Goal: Information Seeking & Learning: Learn about a topic

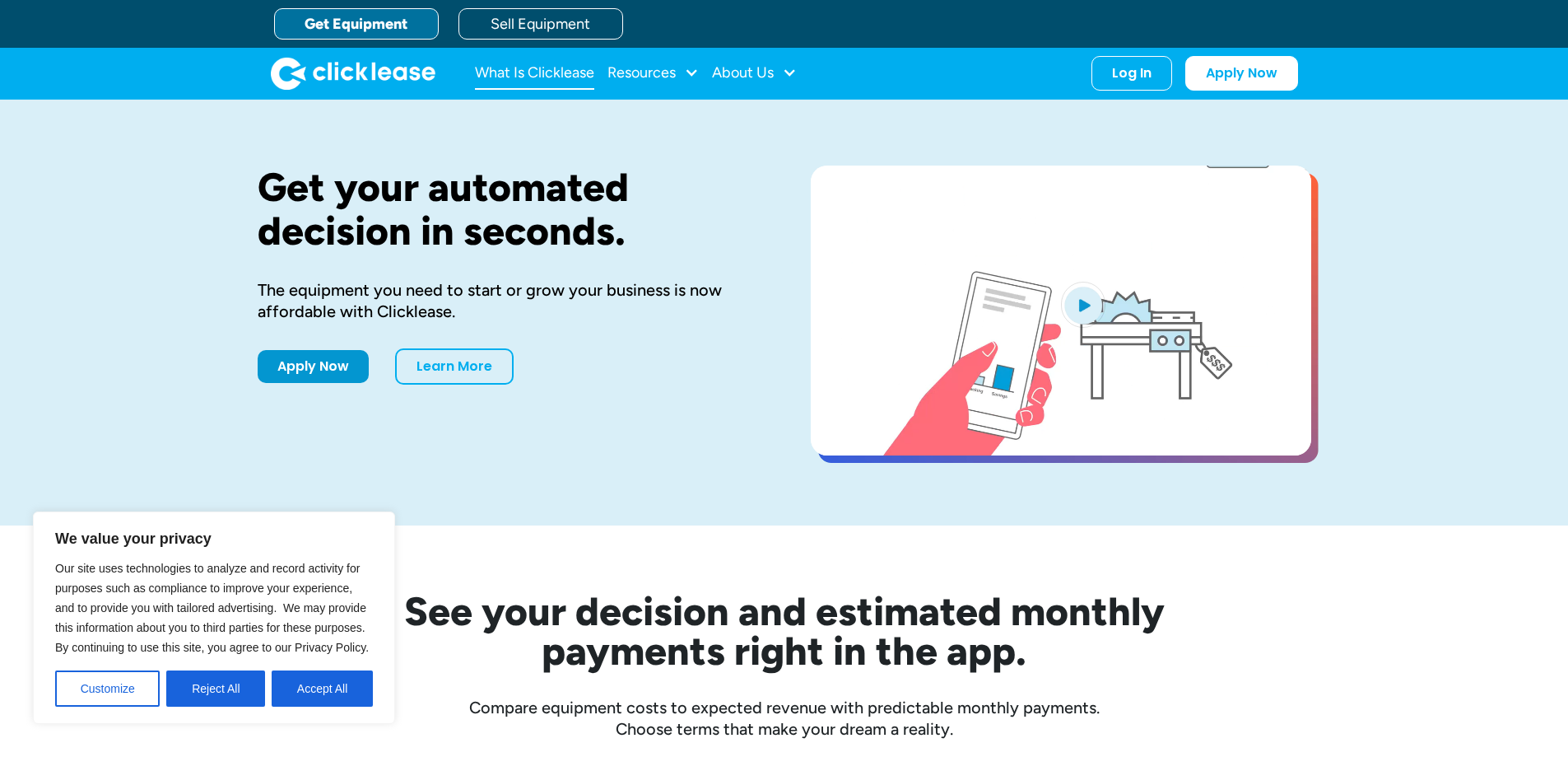
click at [526, 69] on link "What Is Clicklease" at bounding box center [535, 74] width 120 height 33
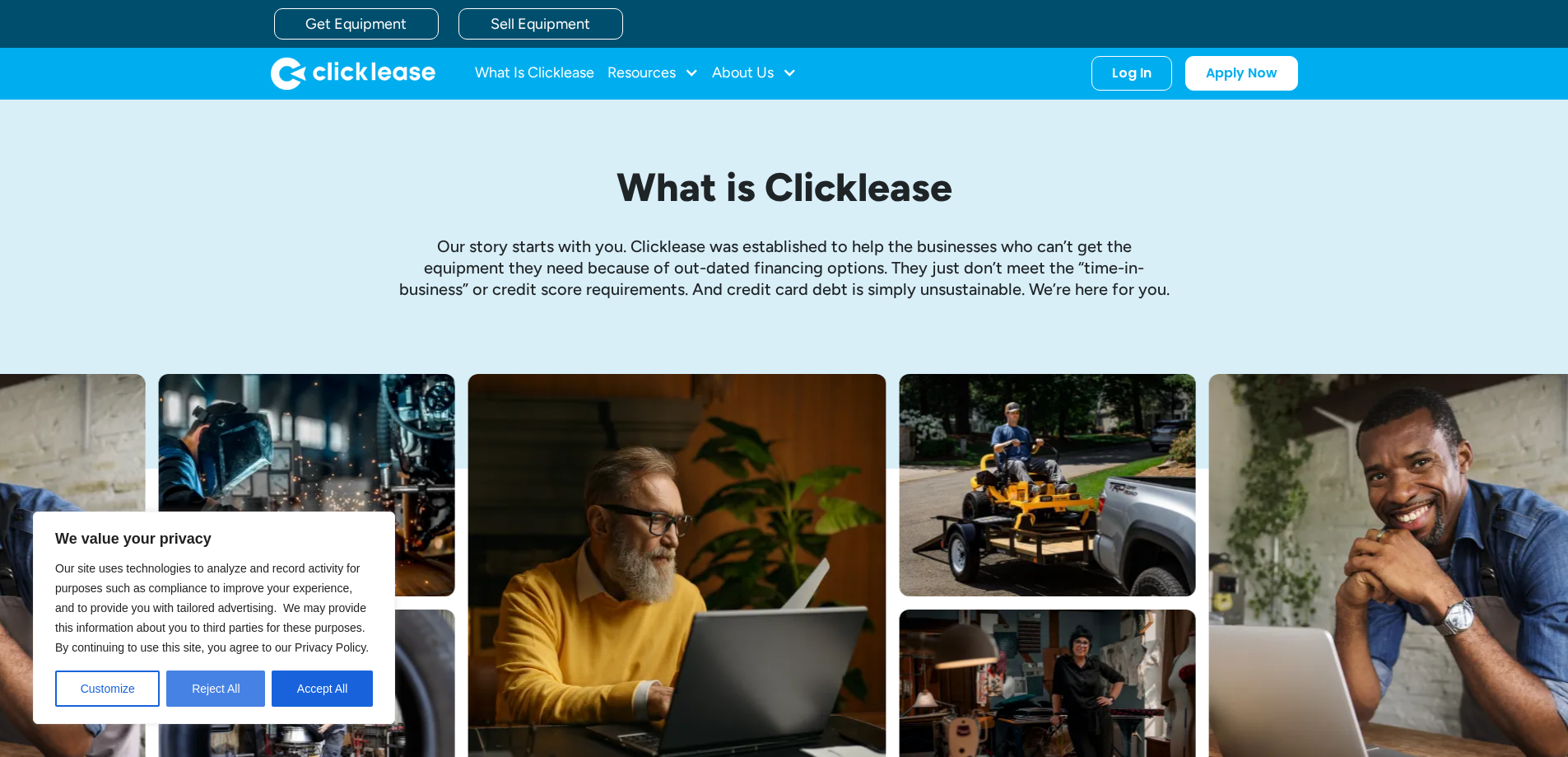
click at [223, 693] on button "Reject All" at bounding box center [216, 688] width 99 height 36
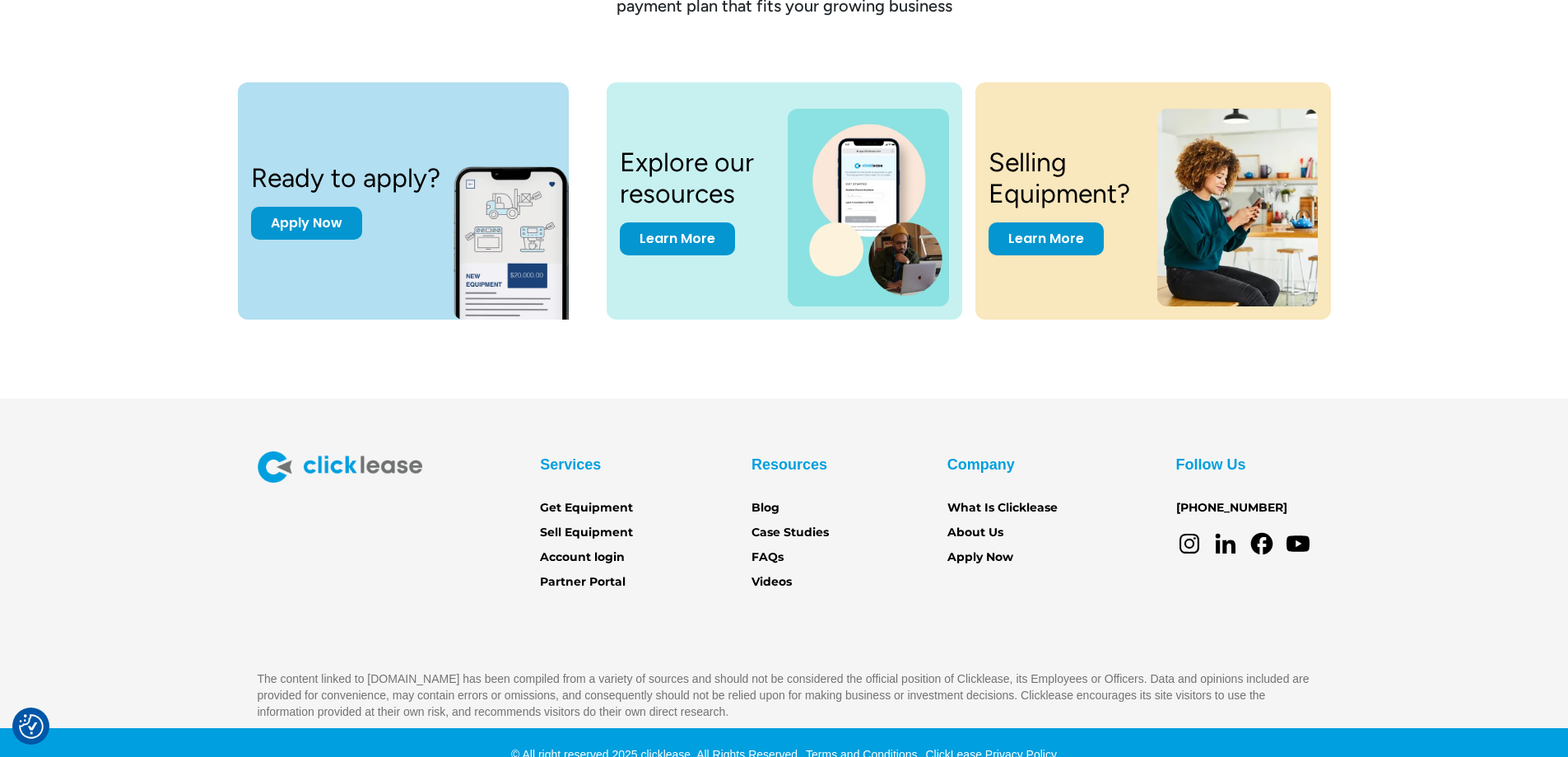
scroll to position [2279, 0]
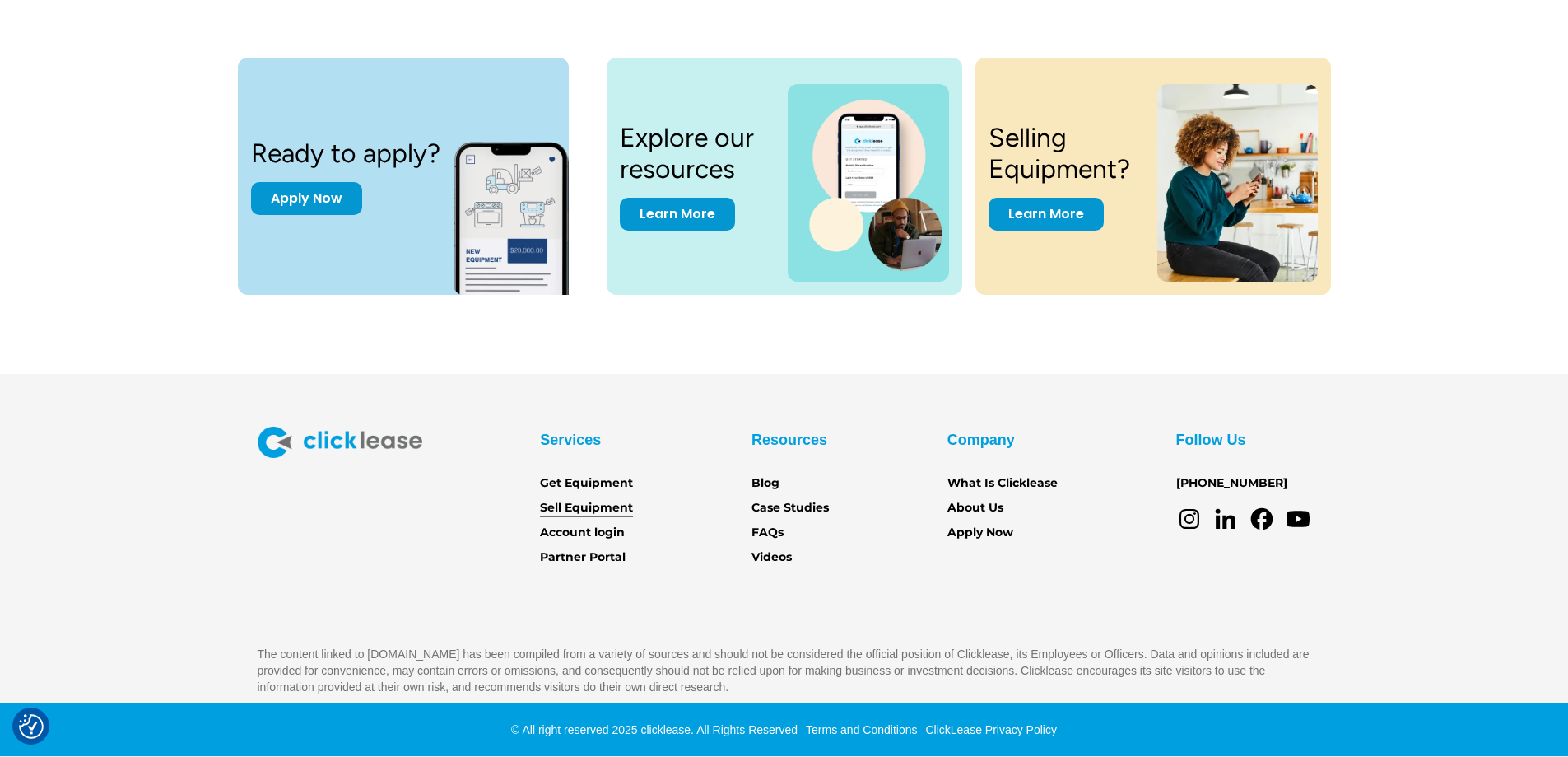
click at [582, 503] on link "Sell Equipment" at bounding box center [586, 508] width 93 height 18
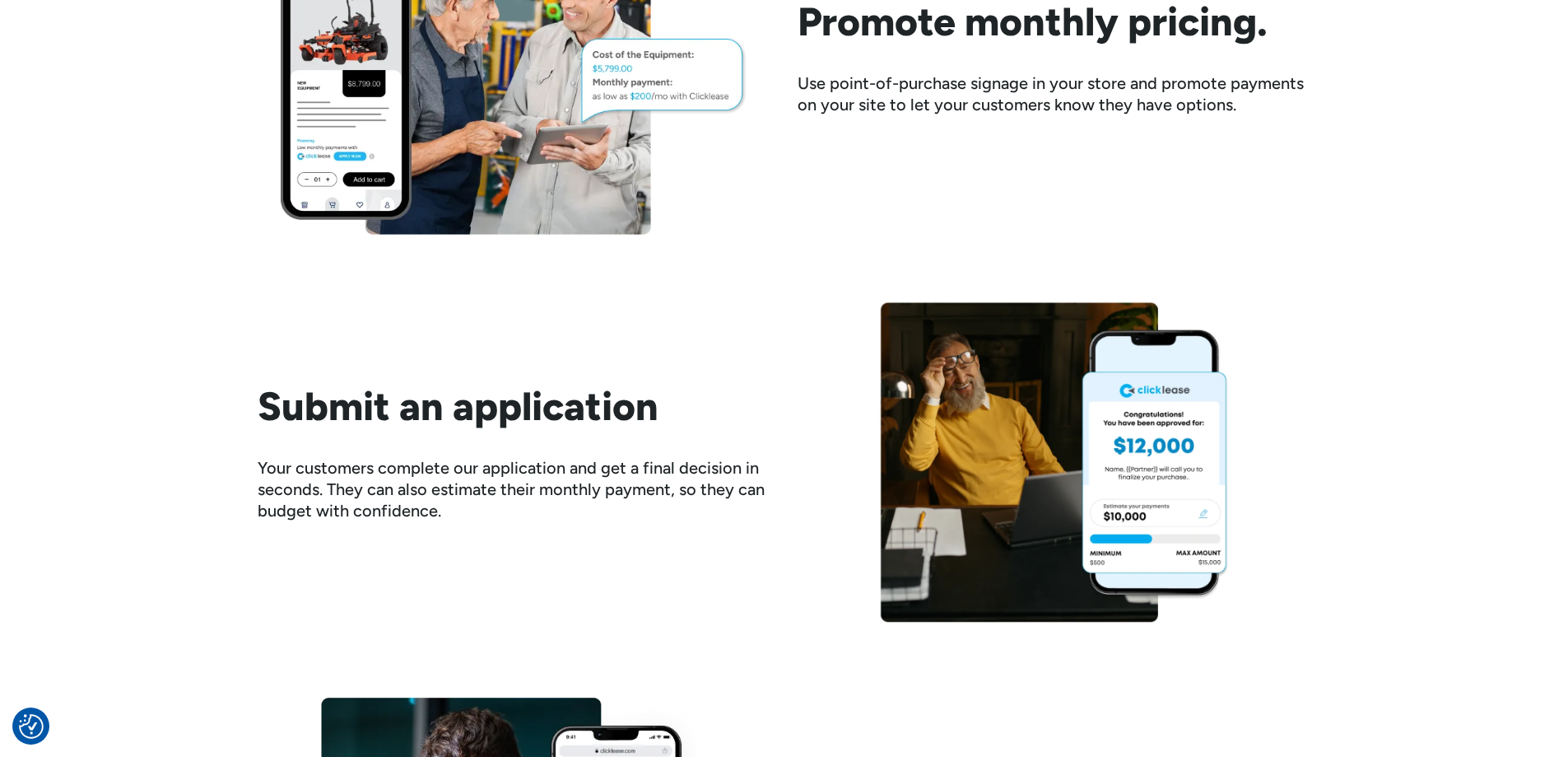
scroll to position [2059, 0]
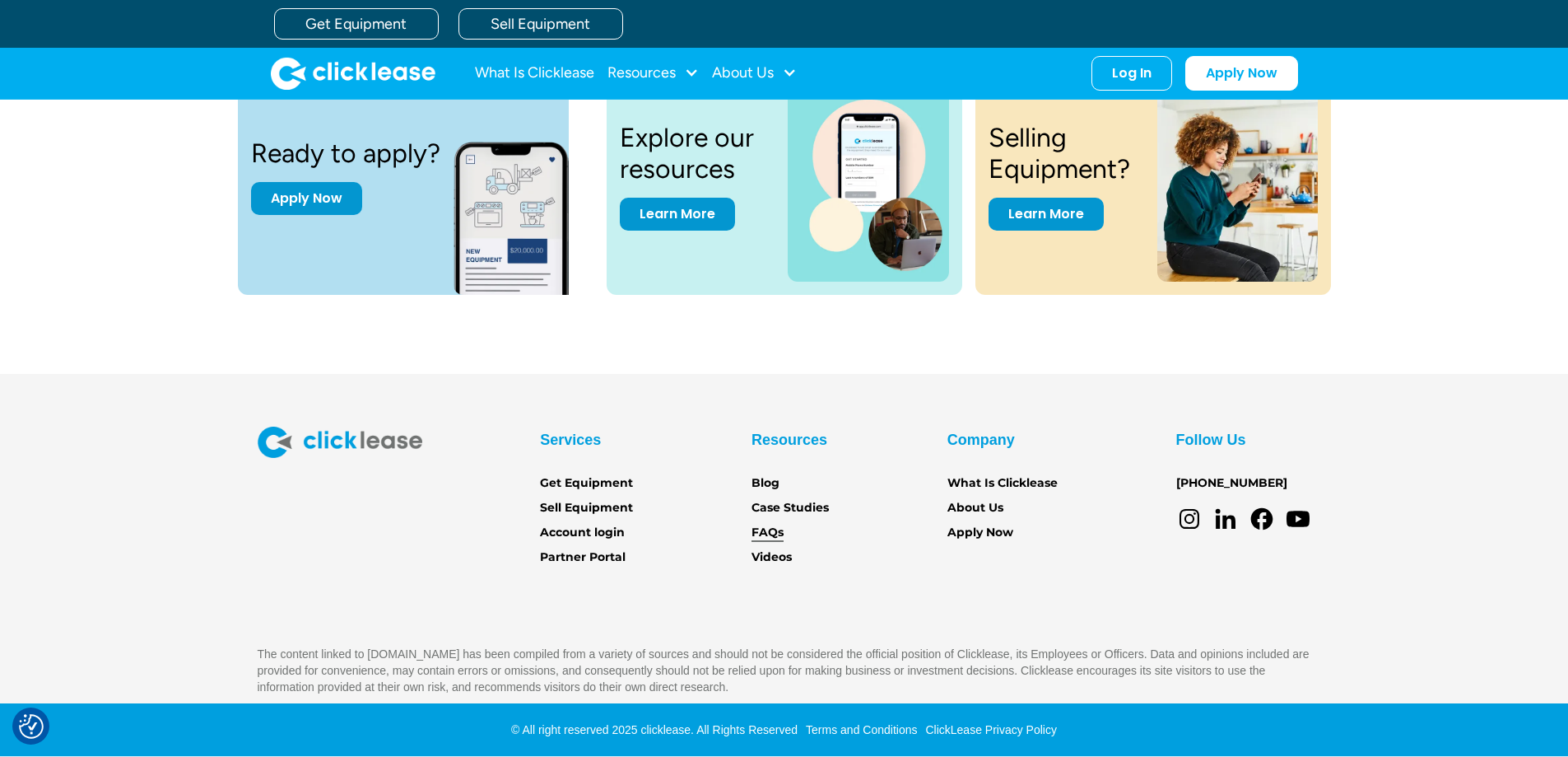
click at [762, 525] on link "FAQs" at bounding box center [767, 532] width 32 height 18
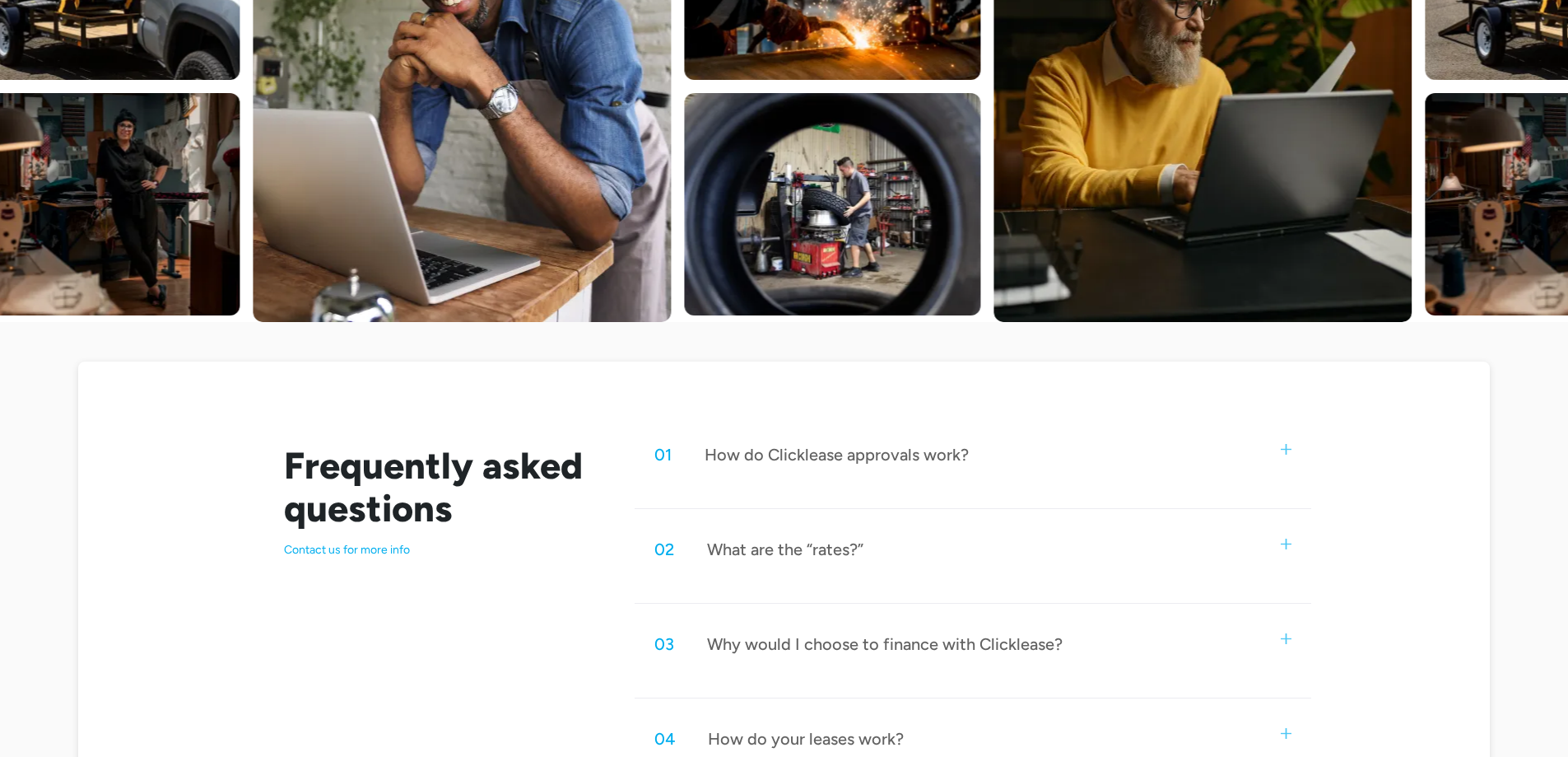
scroll to position [494, 0]
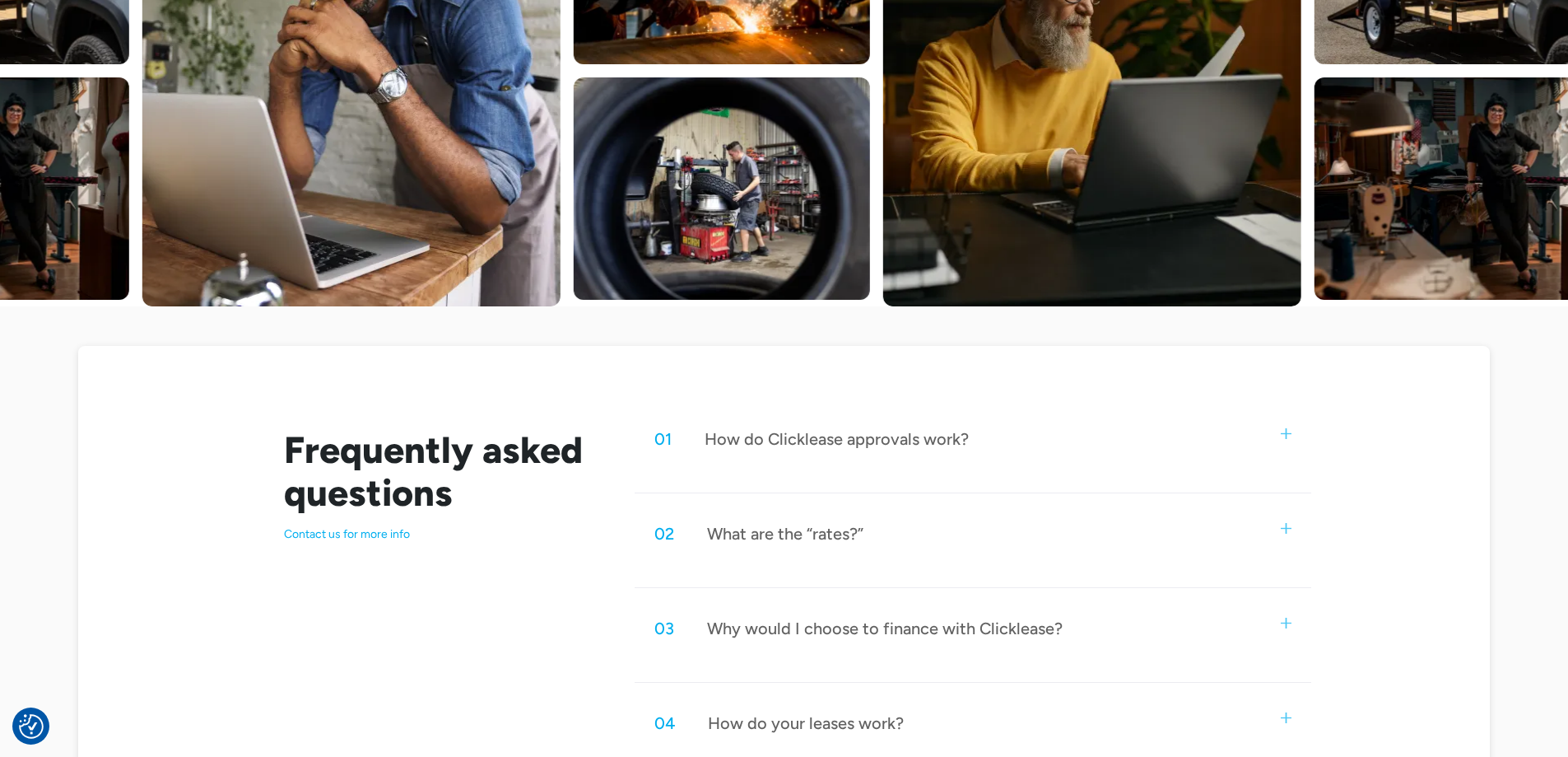
click at [909, 434] on div "How do Clicklease approvals work?" at bounding box center [836, 439] width 264 height 22
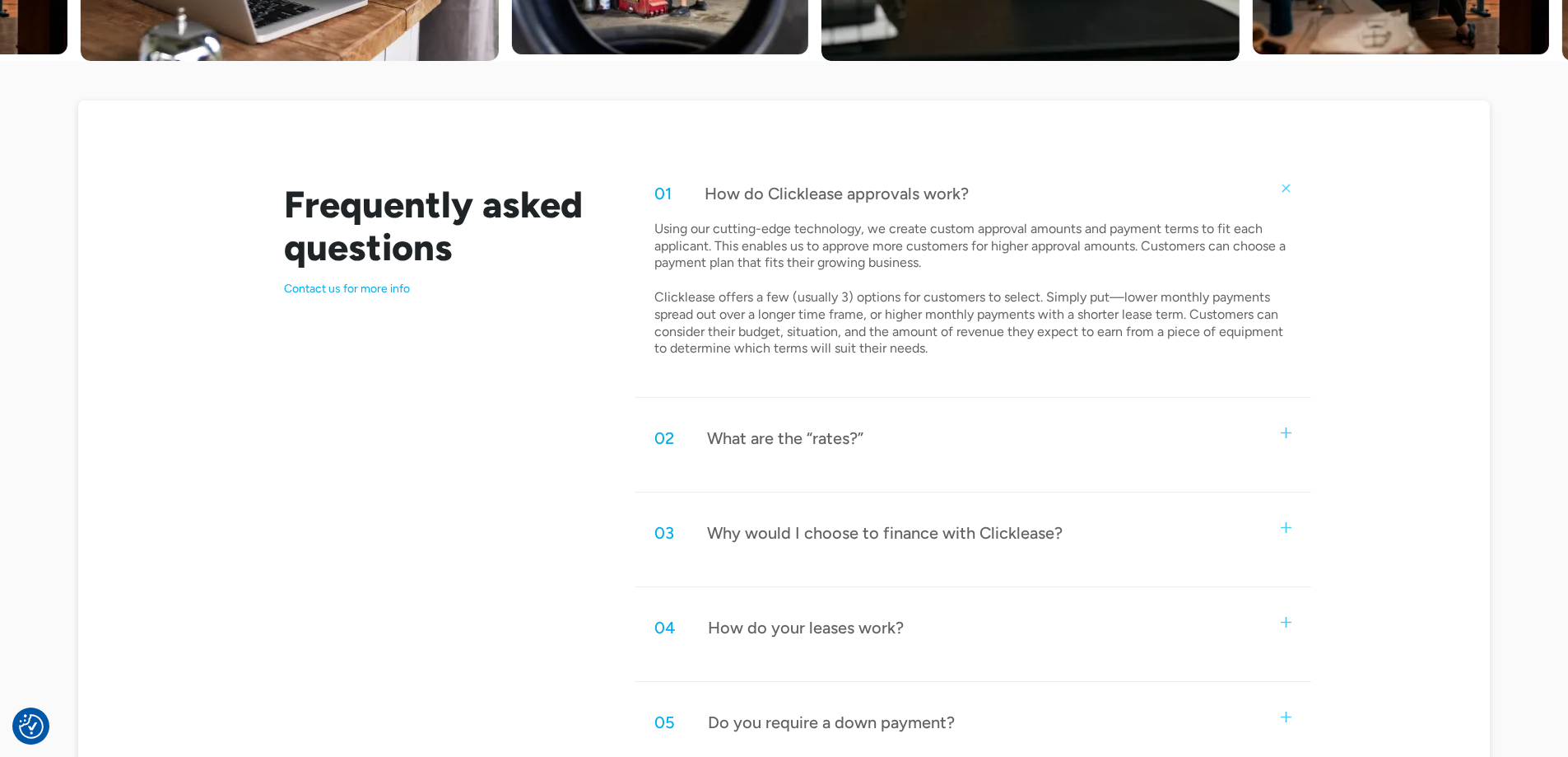
scroll to position [741, 0]
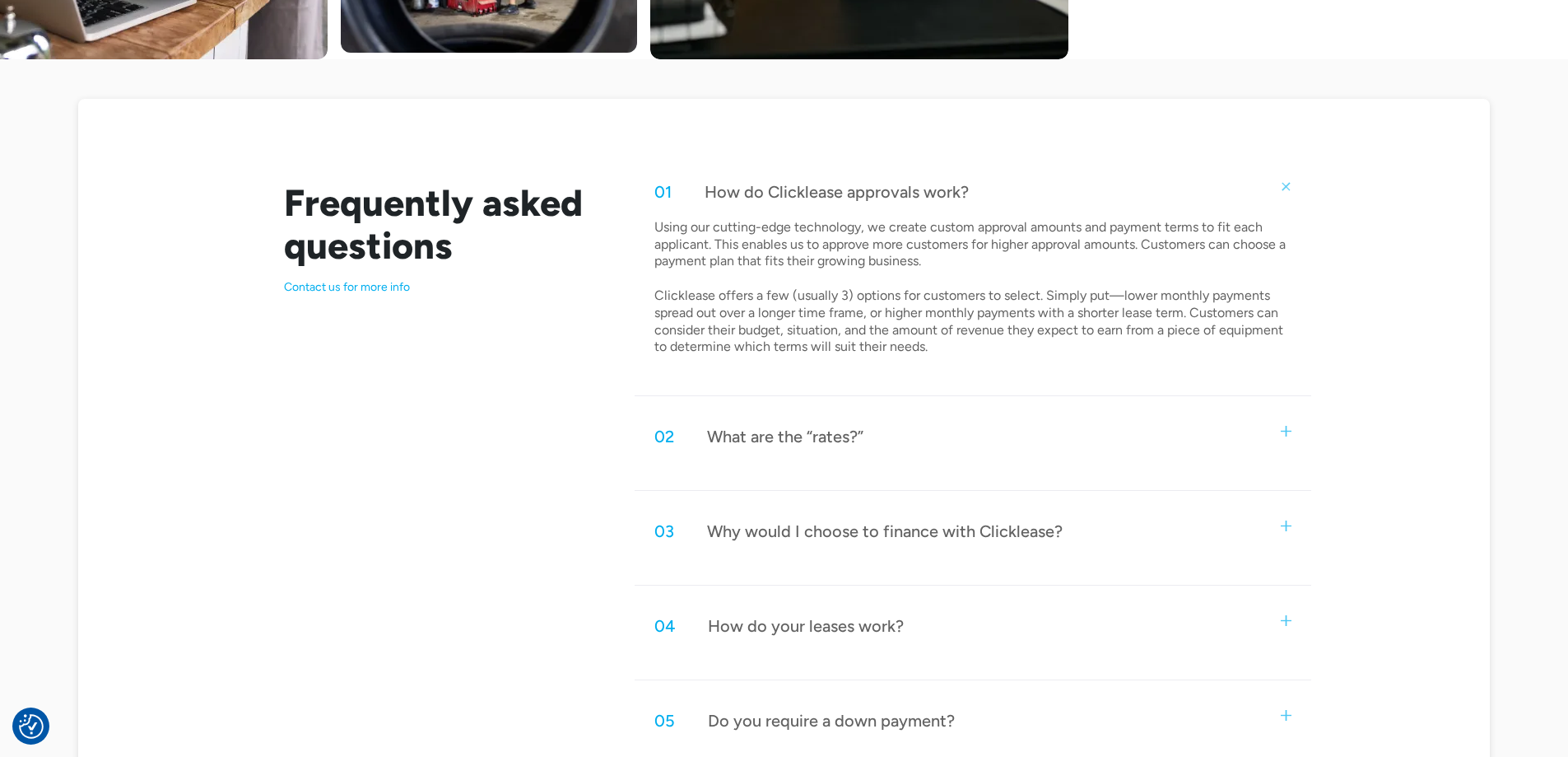
click at [964, 443] on div "02 What are the “rates?”" at bounding box center [973, 436] width 676 height 55
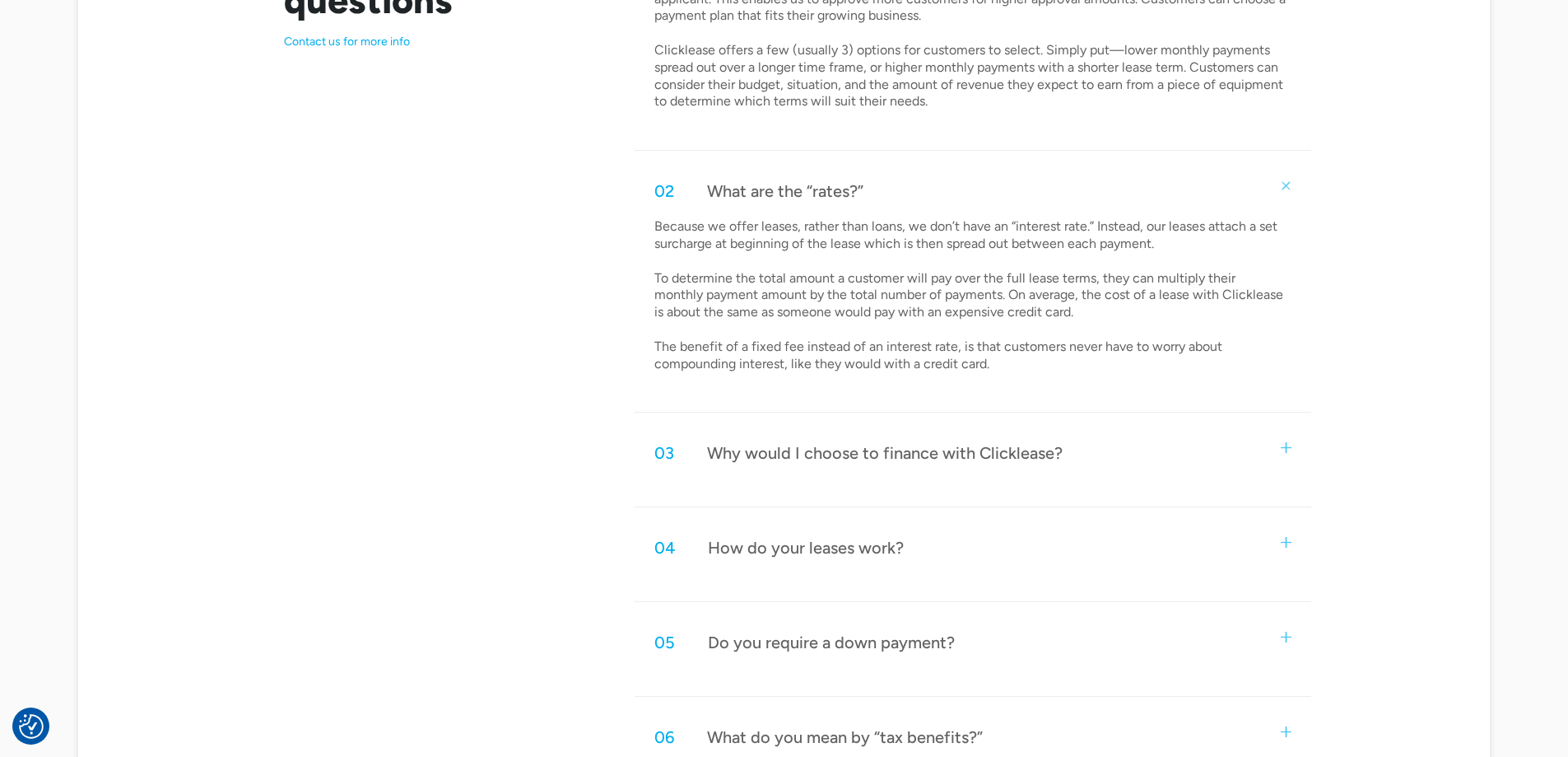
scroll to position [989, 0]
click at [1138, 448] on div "03 Why would I choose to finance with Clicklease?" at bounding box center [973, 451] width 676 height 55
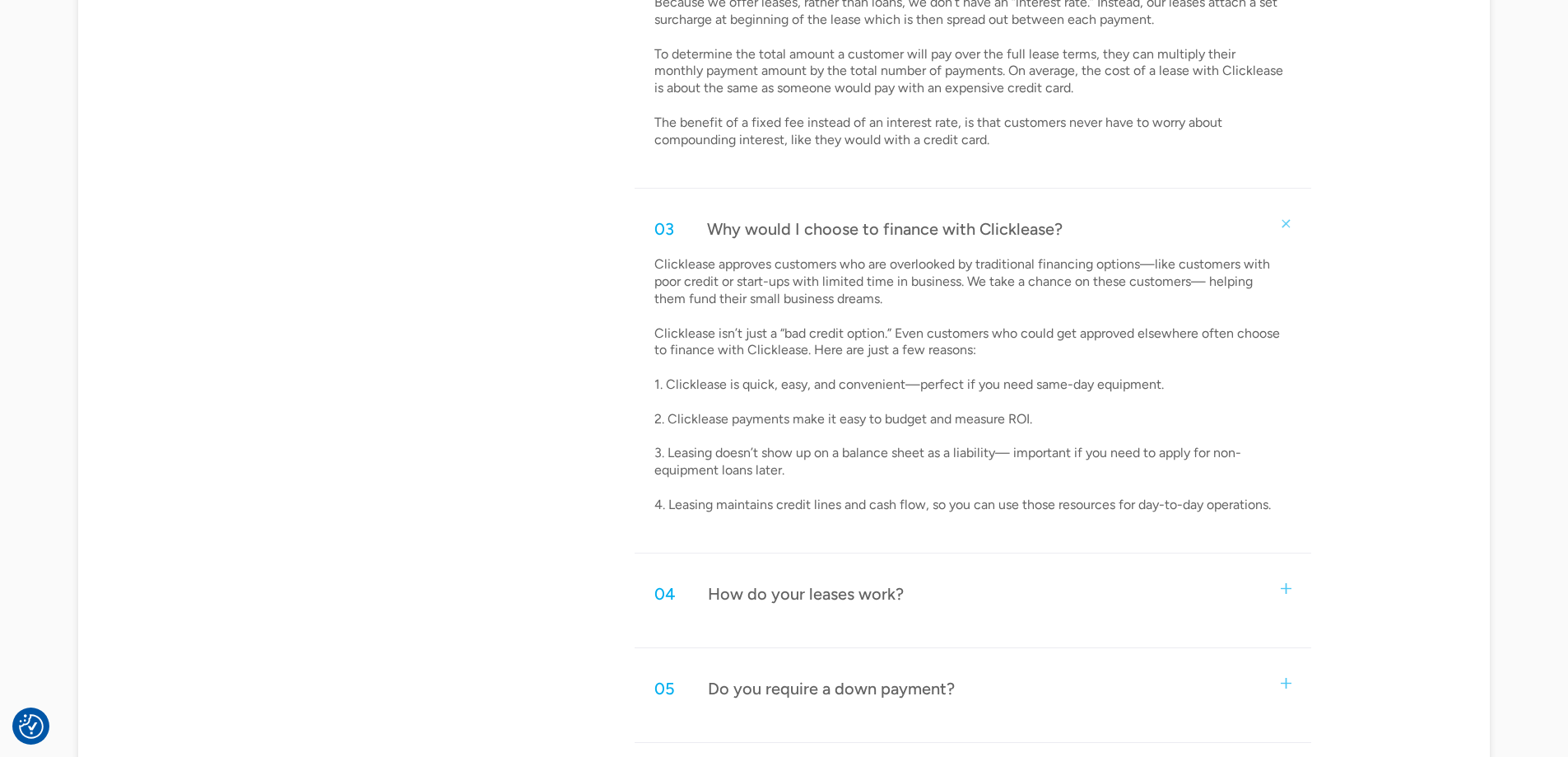
scroll to position [1236, 0]
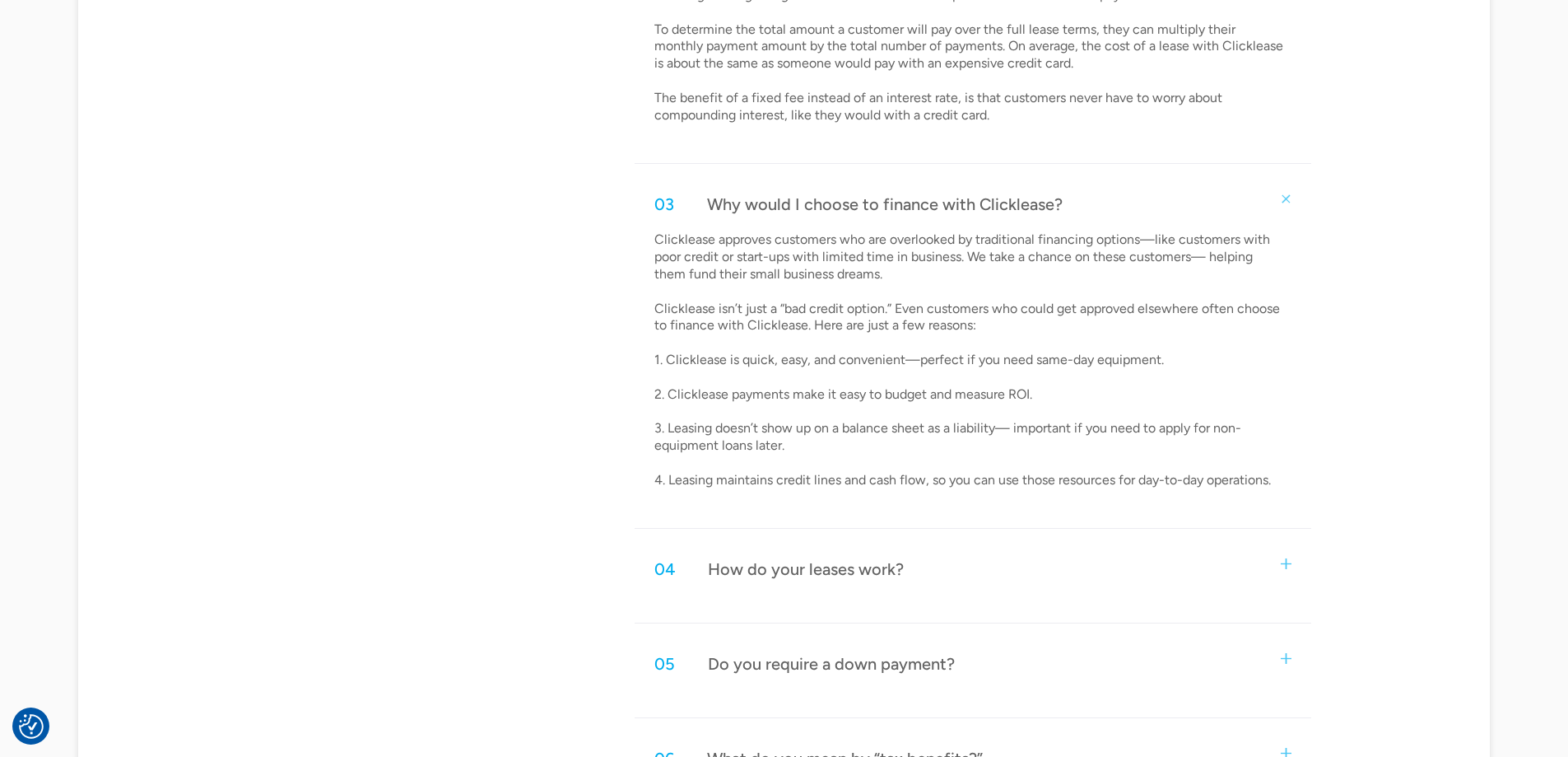
click at [970, 551] on div "04 How do your leases work?" at bounding box center [973, 569] width 676 height 55
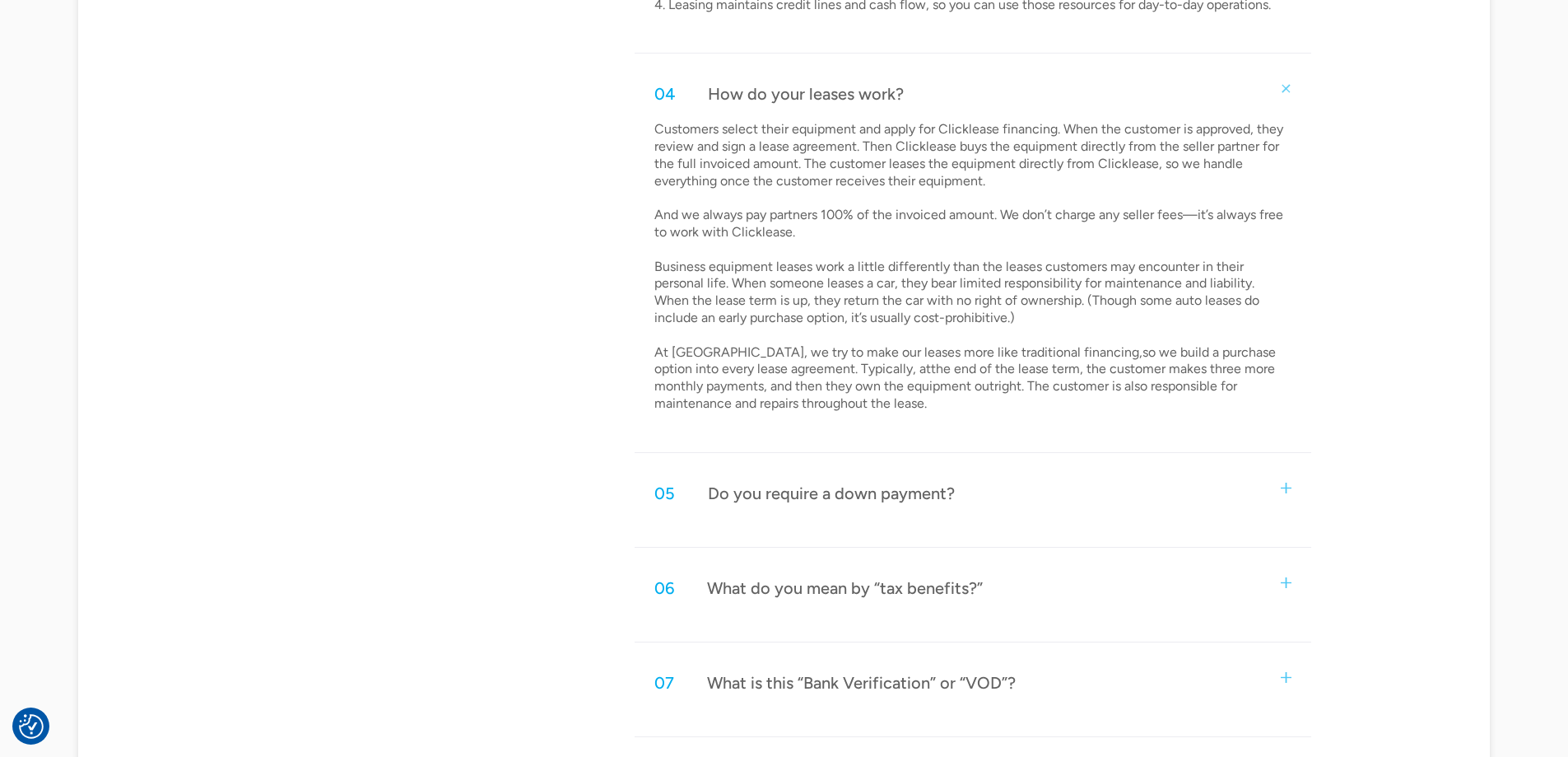
scroll to position [1811, 0]
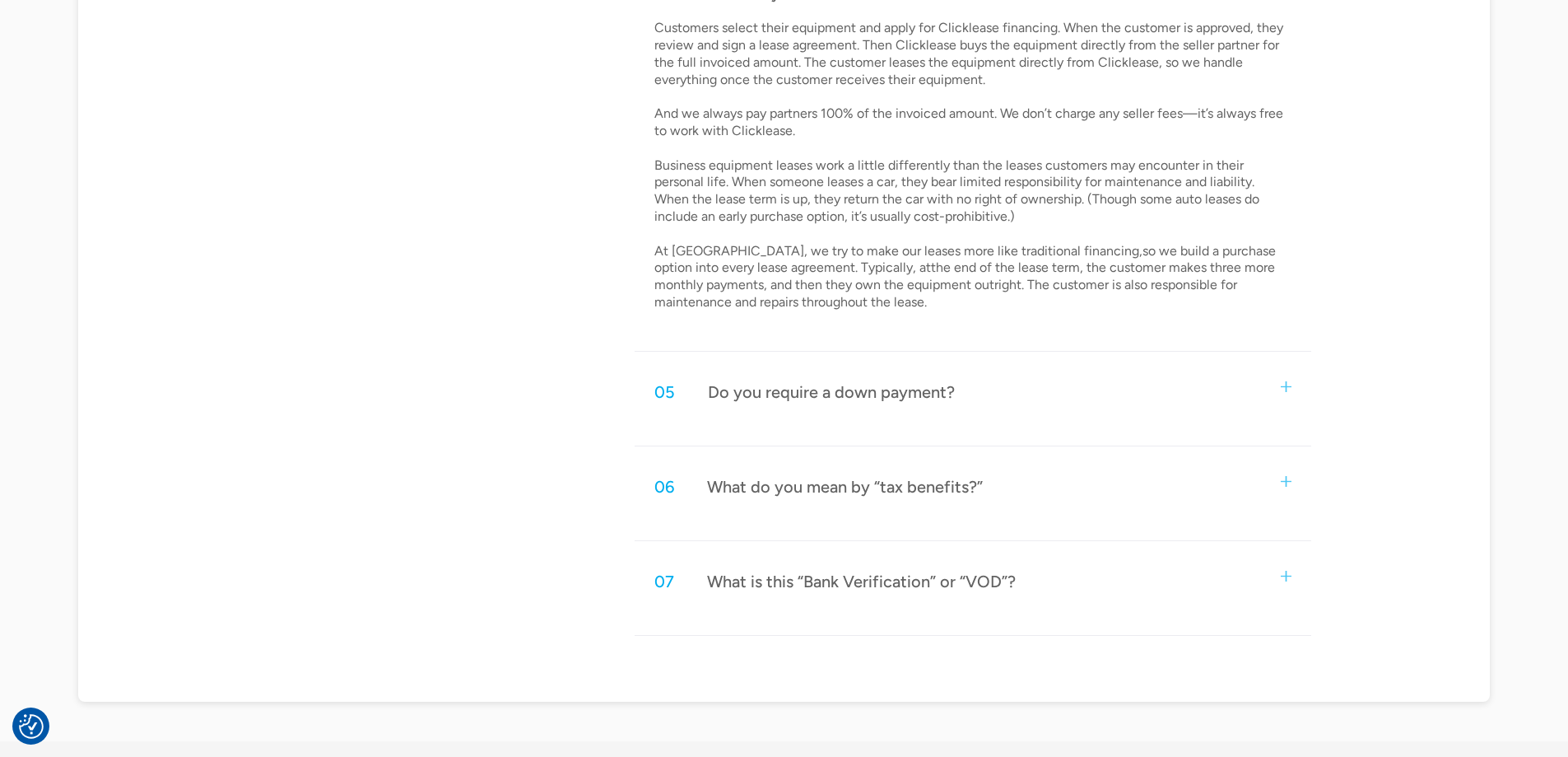
click at [959, 401] on div "05 Do you require a down payment?" at bounding box center [973, 392] width 676 height 55
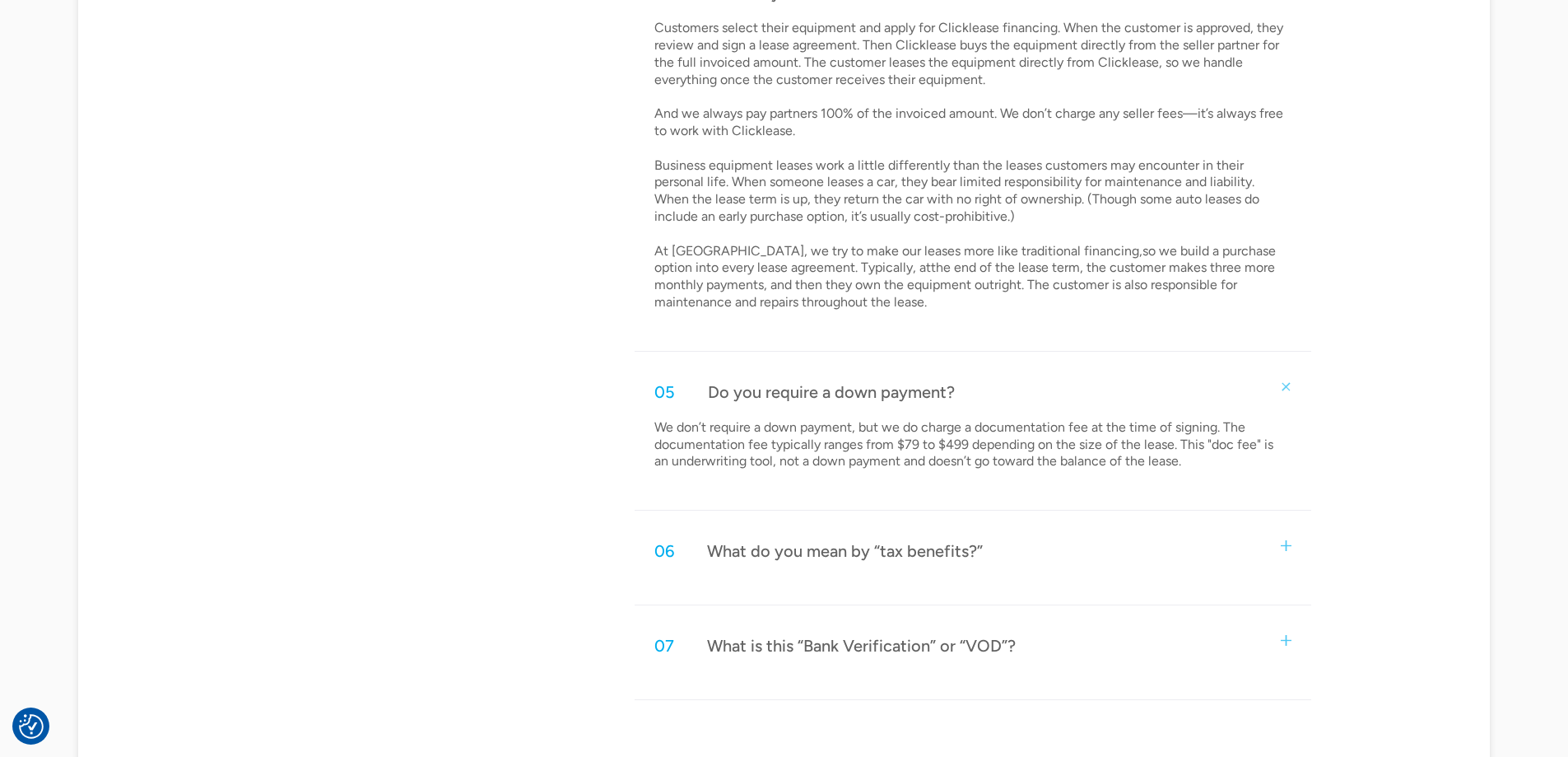
click at [1002, 646] on div "What is this “Bank Verification” or “VOD”?" at bounding box center [862, 645] width 309 height 22
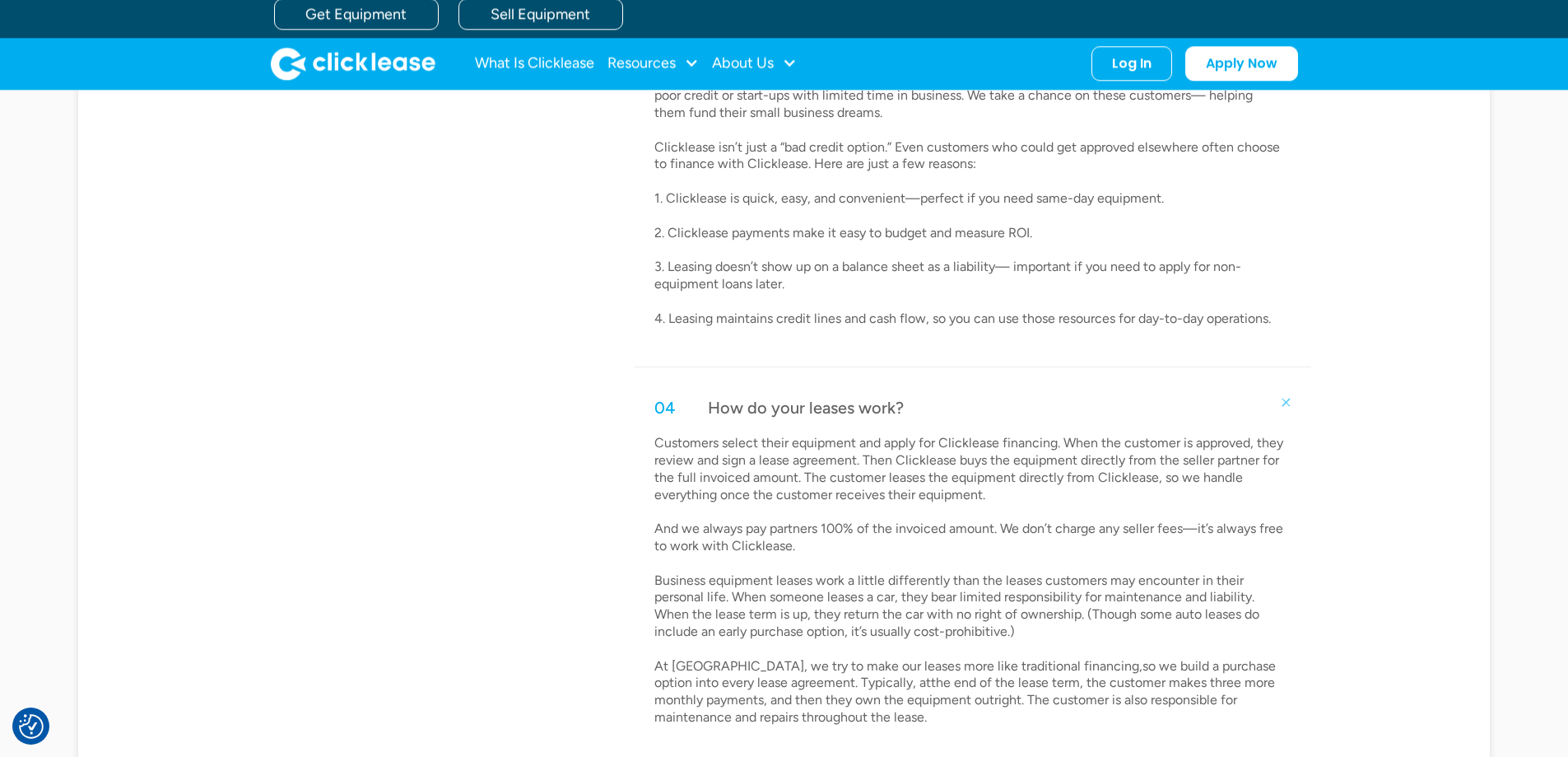
scroll to position [0, 0]
